Goal: Information Seeking & Learning: Learn about a topic

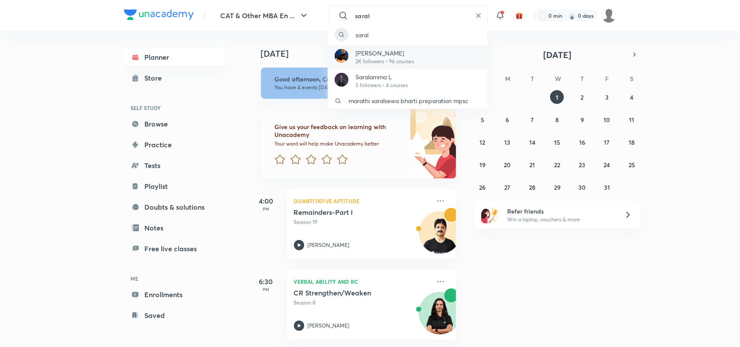
type input "saral"
click at [385, 57] on p "Saral Nashier" at bounding box center [384, 53] width 59 height 9
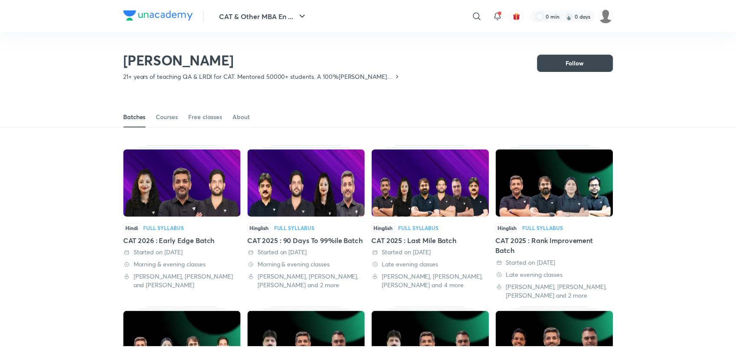
scroll to position [38, 0]
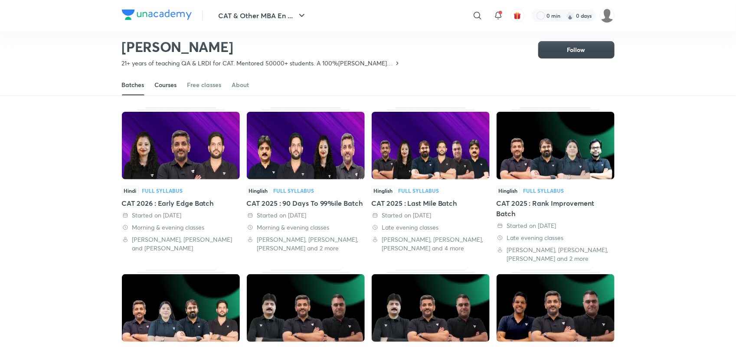
click at [176, 87] on div "Courses" at bounding box center [166, 85] width 22 height 9
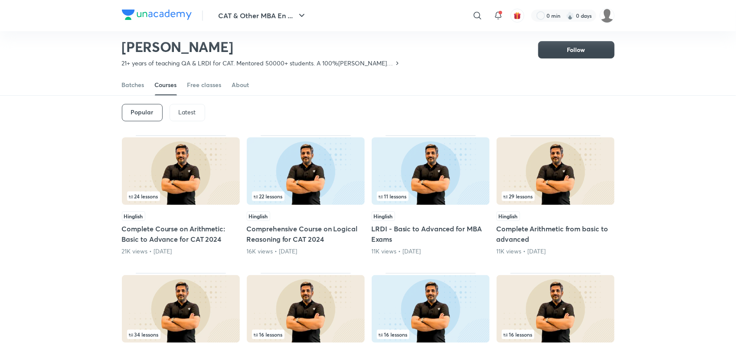
click at [186, 112] on p "Latest" at bounding box center [187, 112] width 17 height 7
click at [186, 112] on h6 "Latest" at bounding box center [187, 112] width 18 height 7
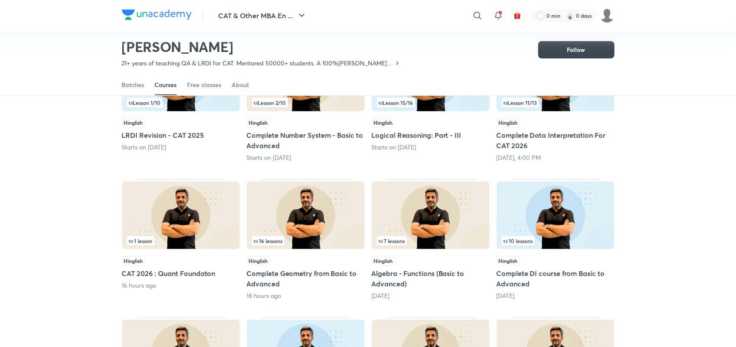
scroll to position [132, 0]
